Goal: Information Seeking & Learning: Understand process/instructions

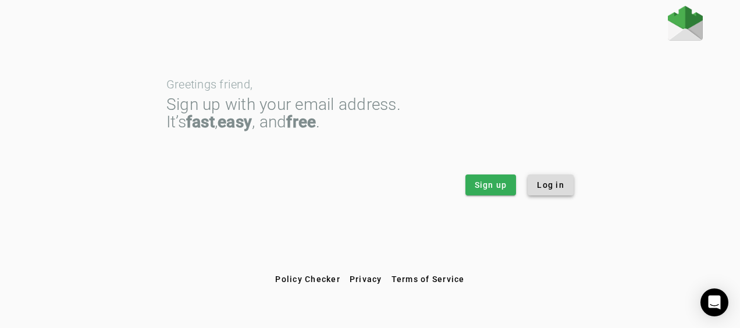
click at [550, 188] on span "Log in" at bounding box center [550, 185] width 27 height 12
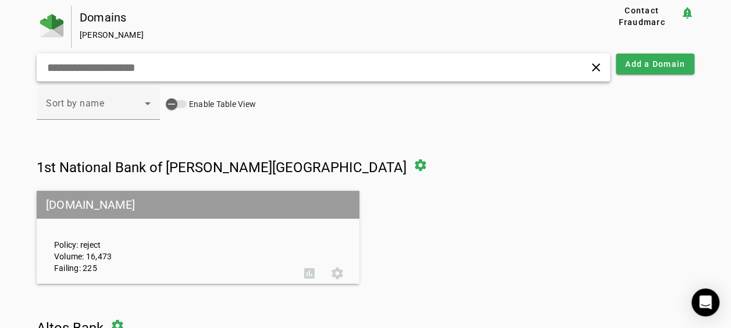
click at [344, 71] on input "text" at bounding box center [203, 67] width 315 height 14
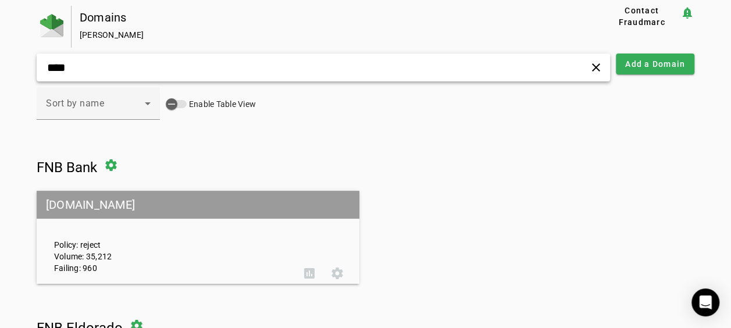
type input "***"
click at [69, 202] on mat-grid-tile-header "[DOMAIN_NAME]" at bounding box center [198, 205] width 323 height 28
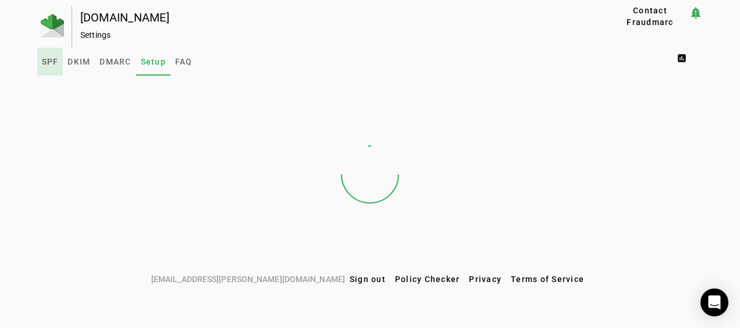
click at [47, 60] on span "SPF" at bounding box center [50, 62] width 17 height 8
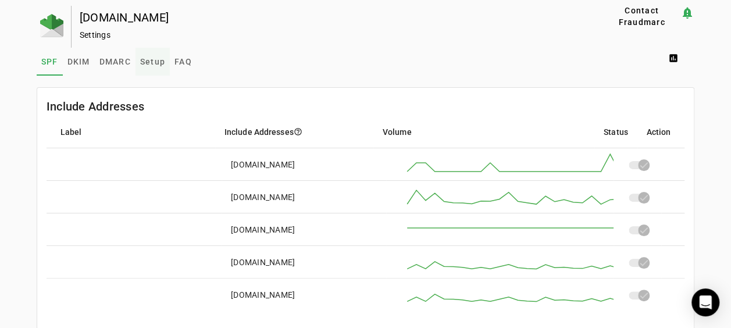
click at [148, 64] on span "Setup" at bounding box center [152, 62] width 25 height 8
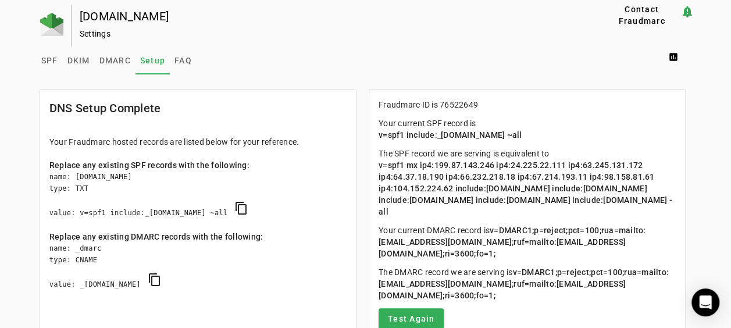
scroll to position [2, 0]
click at [56, 58] on link "SPF" at bounding box center [50, 60] width 26 height 28
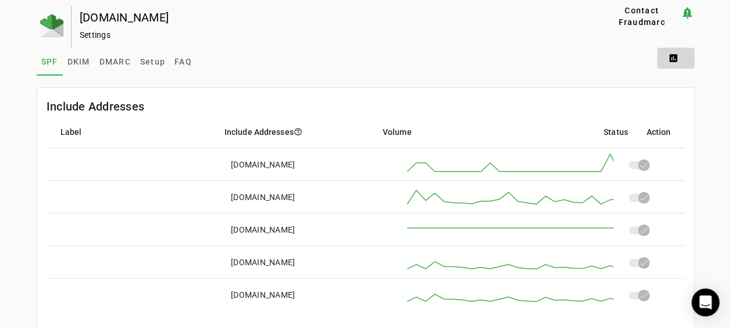
click at [681, 54] on span at bounding box center [675, 58] width 37 height 28
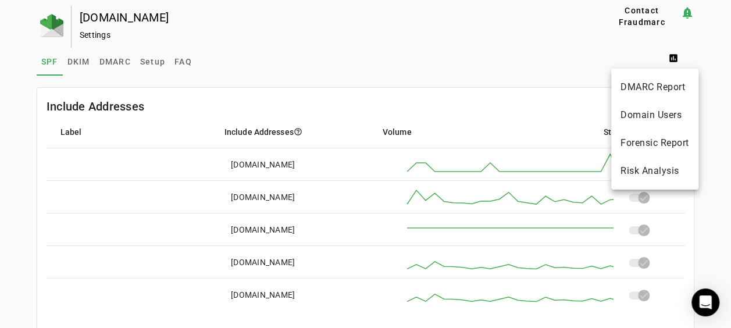
click at [574, 51] on div at bounding box center [365, 164] width 731 height 328
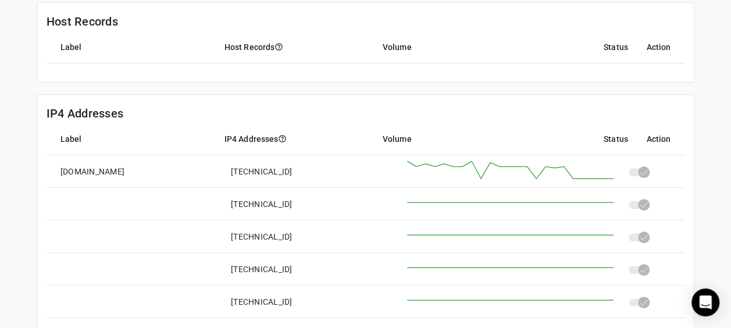
scroll to position [343, 0]
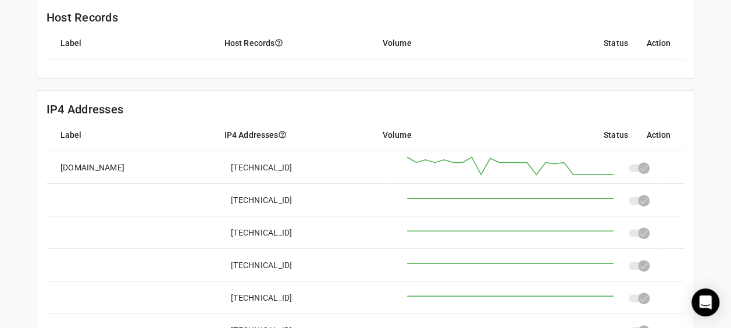
click at [647, 160] on mat-cell at bounding box center [638, 167] width 48 height 33
click at [640, 169] on div at bounding box center [640, 168] width 23 height 8
click at [639, 169] on div at bounding box center [640, 168] width 23 height 8
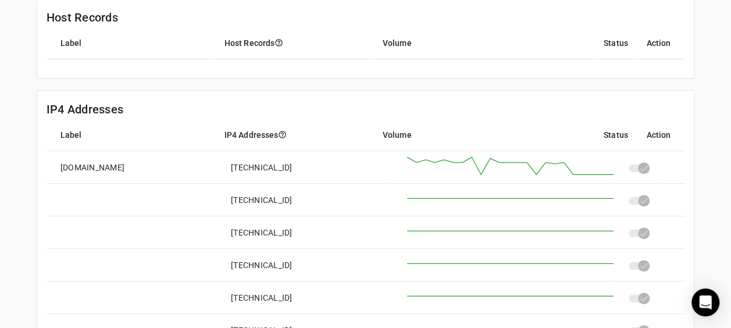
click at [639, 169] on div at bounding box center [640, 168] width 23 height 8
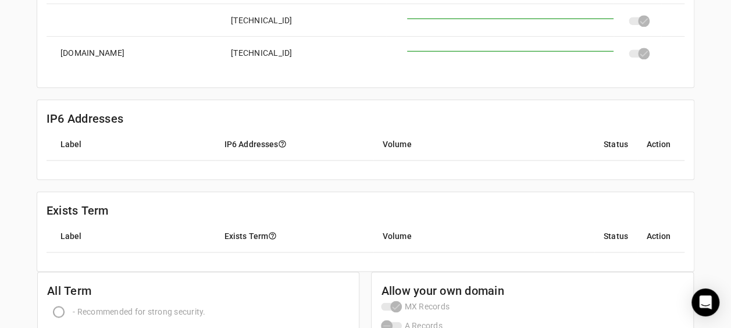
scroll to position [811, 0]
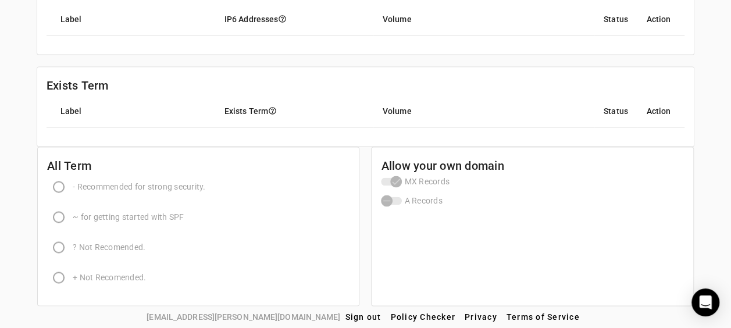
click at [515, 124] on mat-header-cell "Volume" at bounding box center [483, 111] width 221 height 33
click at [604, 122] on mat-header-cell "Status" at bounding box center [615, 111] width 43 height 33
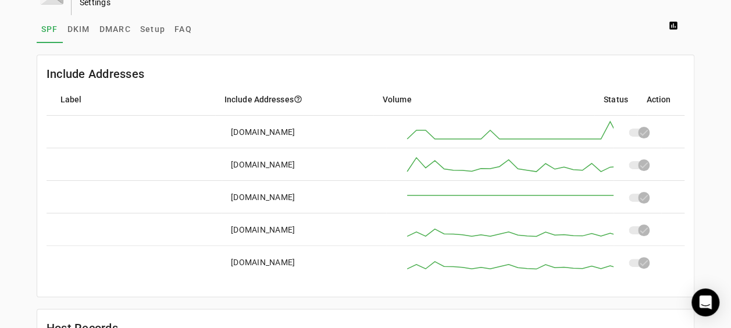
scroll to position [0, 0]
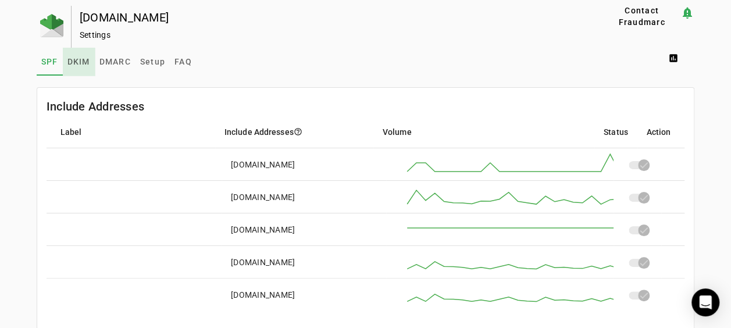
click at [88, 67] on link "DKIM" at bounding box center [79, 62] width 32 height 28
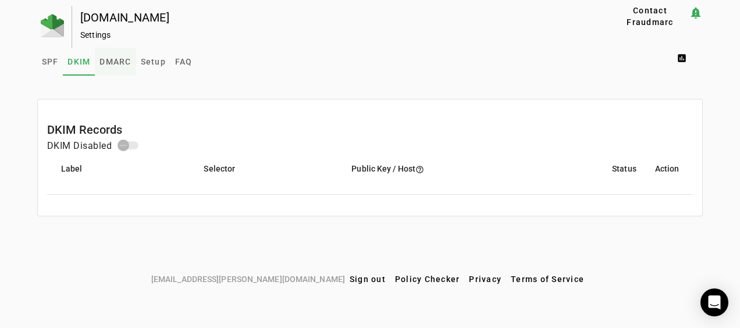
click at [115, 65] on span "DMARC" at bounding box center [114, 62] width 31 height 8
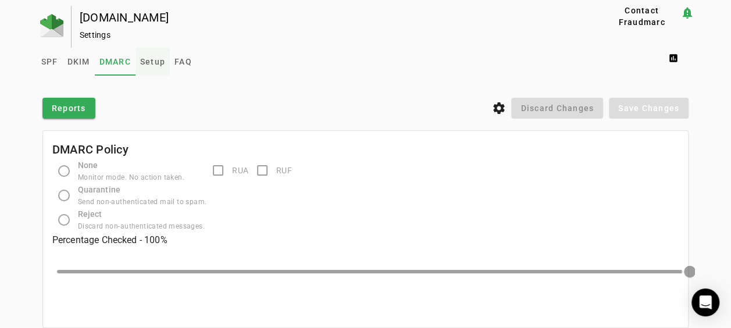
click at [148, 60] on span "Setup" at bounding box center [152, 62] width 25 height 8
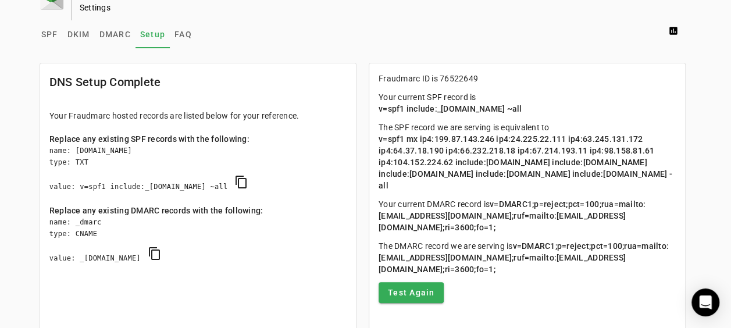
scroll to position [28, 0]
drag, startPoint x: 311, startPoint y: 168, endPoint x: 280, endPoint y: 40, distance: 131.5
click at [280, 40] on div "SPF DKIM DMARC Setup FAQ assessment" at bounding box center [366, 34] width 658 height 28
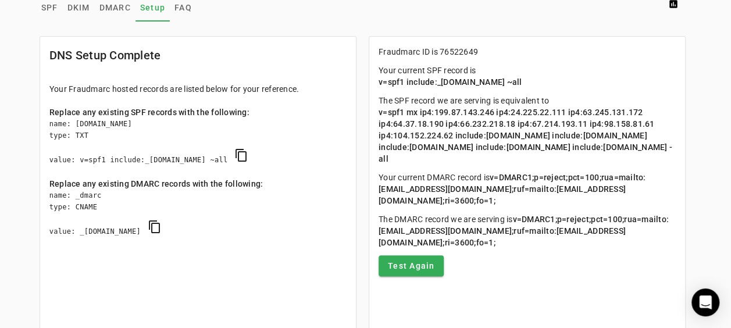
scroll to position [0, 0]
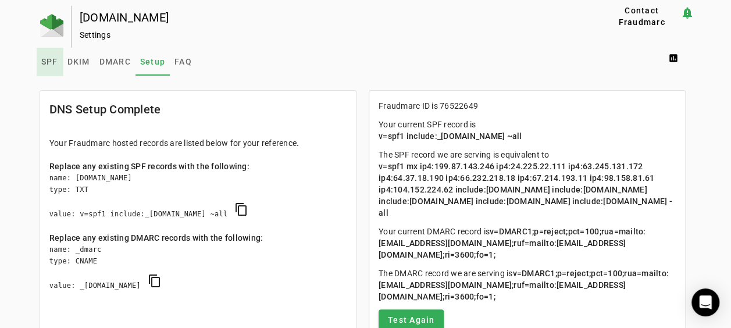
click at [55, 64] on link "SPF" at bounding box center [50, 62] width 26 height 28
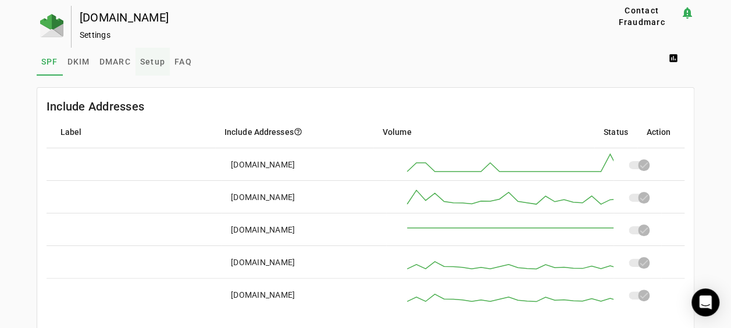
click at [148, 69] on span "Setup" at bounding box center [152, 62] width 25 height 28
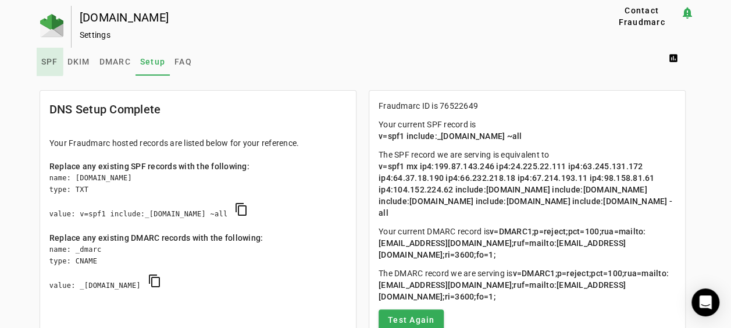
click at [37, 61] on link "SPF" at bounding box center [50, 62] width 26 height 28
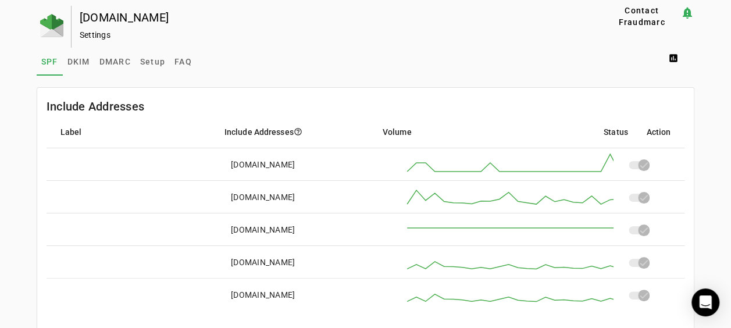
click at [86, 113] on mat-card-title "Include Addresses" at bounding box center [96, 106] width 98 height 19
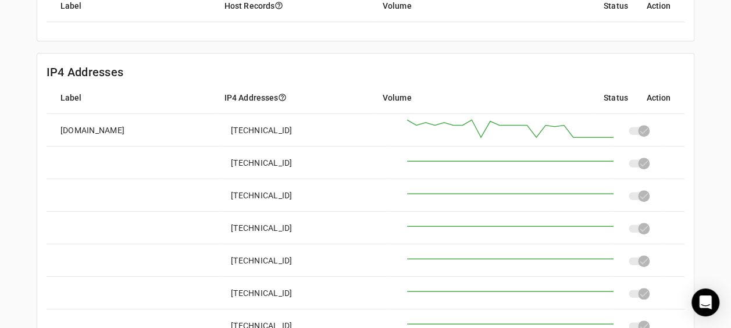
scroll to position [350, 0]
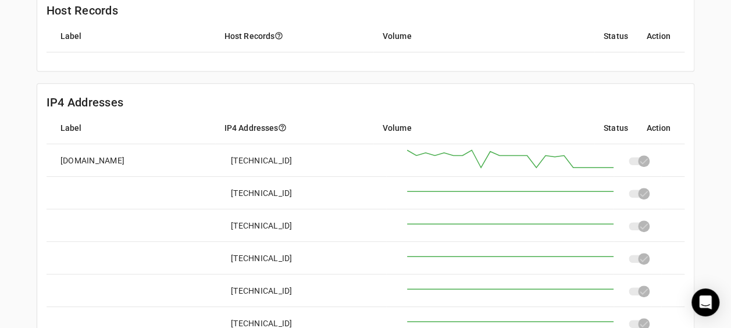
click at [94, 158] on div "[DOMAIN_NAME]" at bounding box center [92, 161] width 64 height 12
drag, startPoint x: 94, startPoint y: 158, endPoint x: 312, endPoint y: 166, distance: 218.8
click at [312, 166] on mat-cell "[TECHNICAL_ID]" at bounding box center [304, 160] width 165 height 33
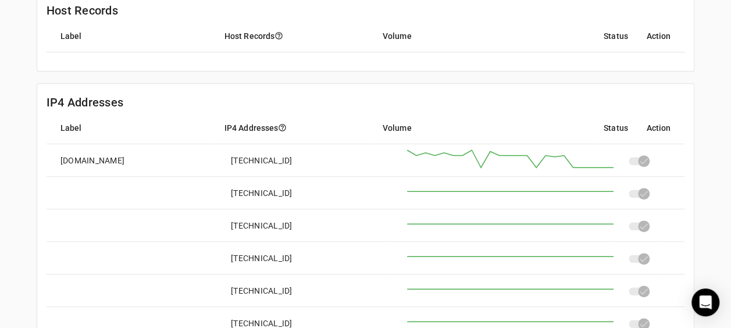
click at [312, 166] on mat-cell "[TECHNICAL_ID]" at bounding box center [304, 160] width 165 height 33
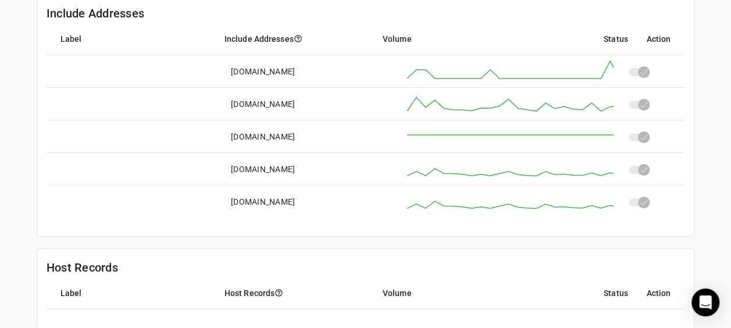
scroll to position [0, 0]
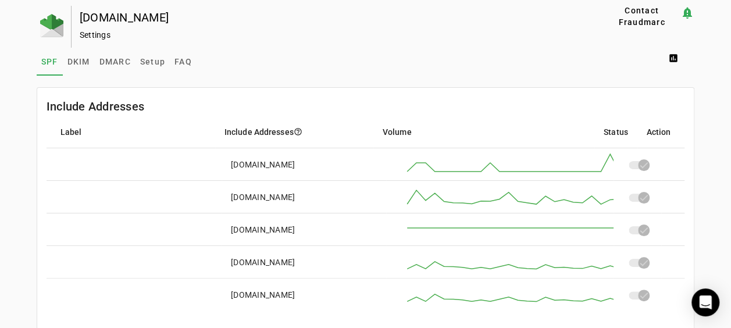
click at [193, 63] on div "SPF DKIM DMARC Setup FAQ assessment" at bounding box center [366, 62] width 658 height 28
click at [162, 63] on link "Setup" at bounding box center [153, 62] width 34 height 28
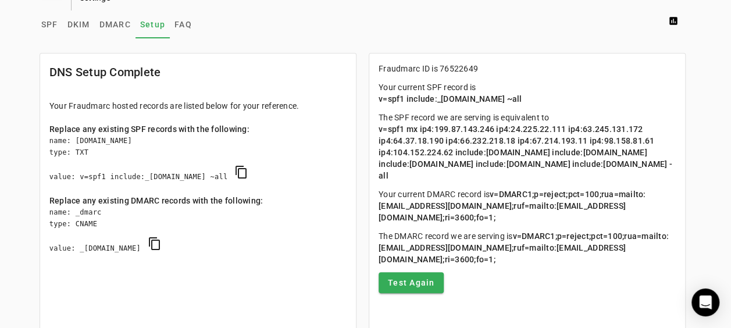
scroll to position [38, 0]
click at [490, 148] on span "v=spf1 mx ip4:199.87.143.246 ip4:24.225.22.111 ip4:63.245.131.172 ip4:64.37.18.…" at bounding box center [526, 152] width 294 height 56
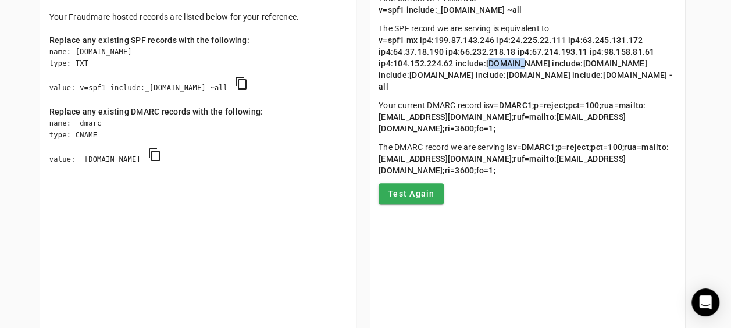
scroll to position [56, 0]
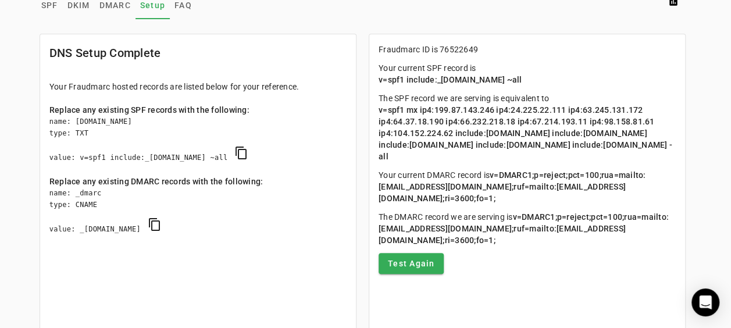
click at [487, 111] on span "v=spf1 mx ip4:199.87.143.246 ip4:24.225.22.111 ip4:63.245.131.172 ip4:64.37.18.…" at bounding box center [526, 133] width 294 height 56
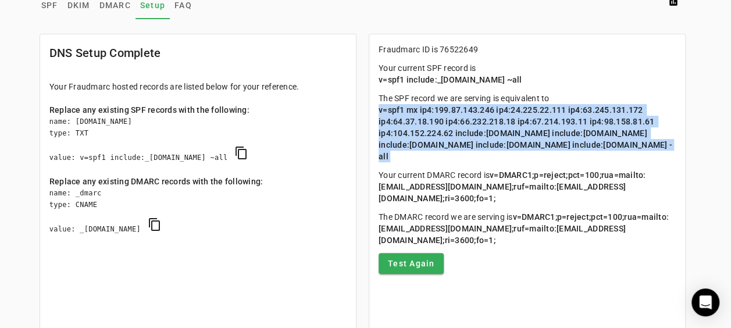
click at [487, 111] on span "v=spf1 mx ip4:199.87.143.246 ip4:24.225.22.111 ip4:63.245.131.172 ip4:64.37.18.…" at bounding box center [526, 133] width 294 height 56
click at [181, 5] on span "FAQ" at bounding box center [182, 5] width 17 height 8
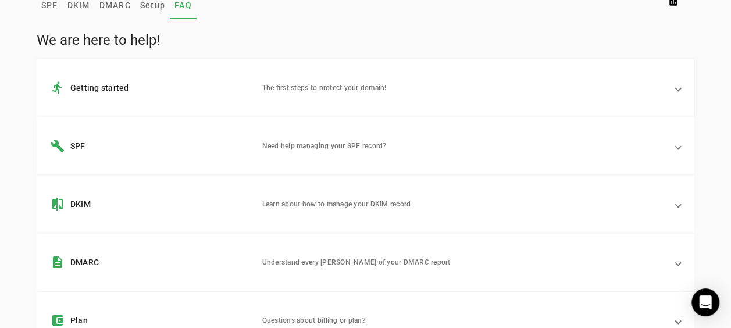
click at [308, 148] on mat-panel-description "Need help managing your SPF record?" at bounding box center [464, 146] width 405 height 14
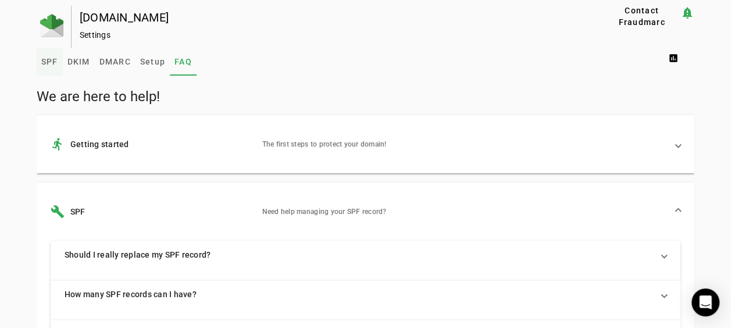
click at [41, 68] on span "SPF" at bounding box center [49, 62] width 17 height 28
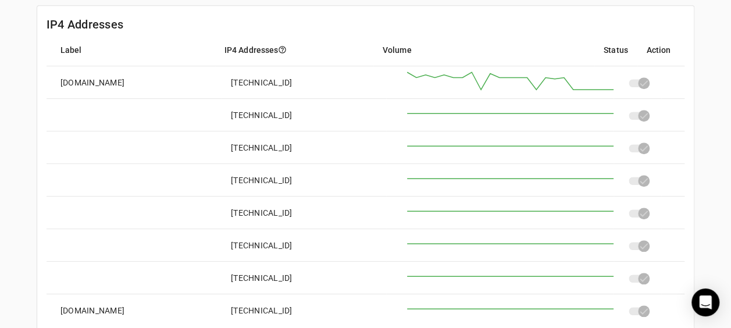
scroll to position [430, 0]
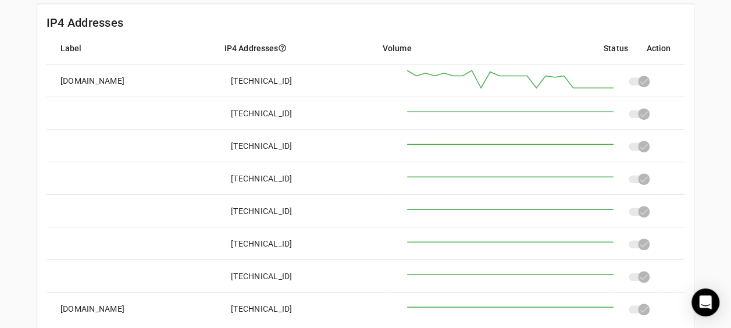
click at [342, 26] on mat-card-header "IP4 Addresses" at bounding box center [365, 18] width 657 height 28
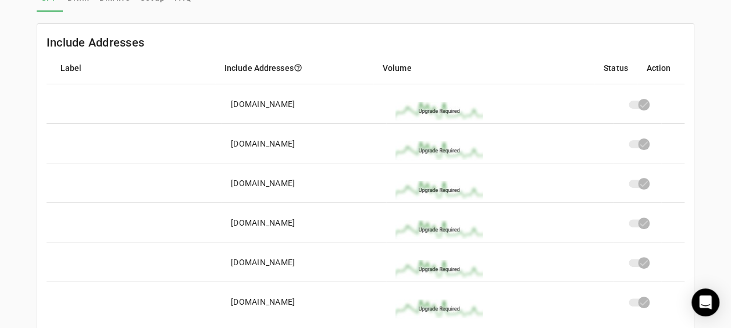
scroll to position [65, 0]
click at [323, 29] on mat-card-header "Include Addresses" at bounding box center [365, 37] width 657 height 28
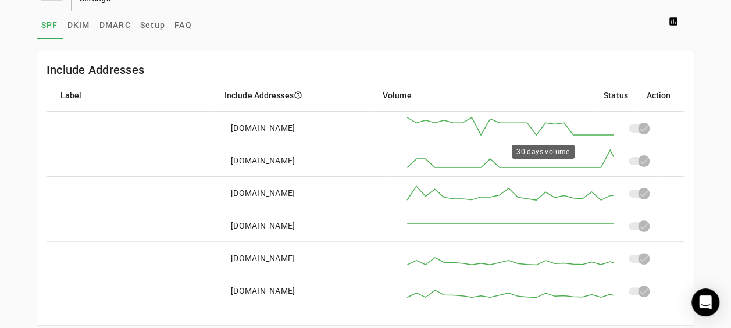
scroll to position [37, 0]
